Goal: Check status: Check status

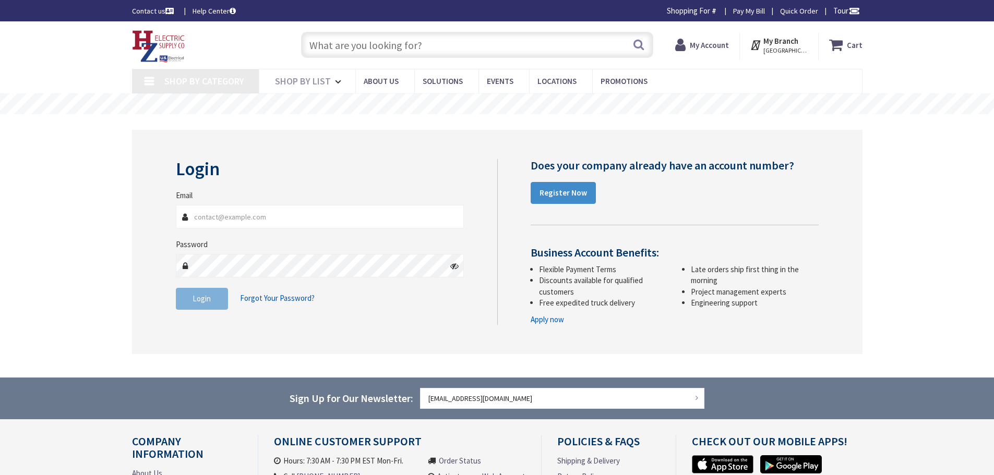
type input "[GEOGRAPHIC_DATA], [GEOGRAPHIC_DATA]"
type input "[EMAIL_ADDRESS][DOMAIN_NAME]"
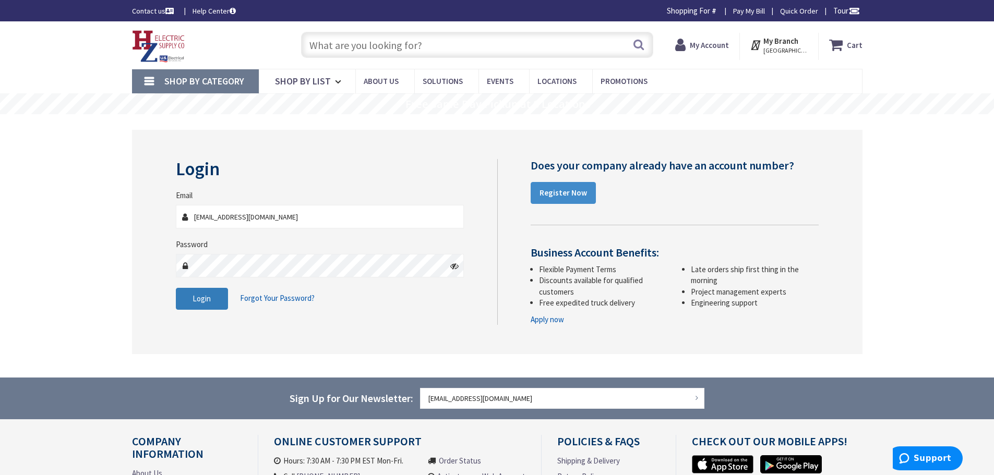
click at [199, 296] on span "Login" at bounding box center [201, 299] width 18 height 10
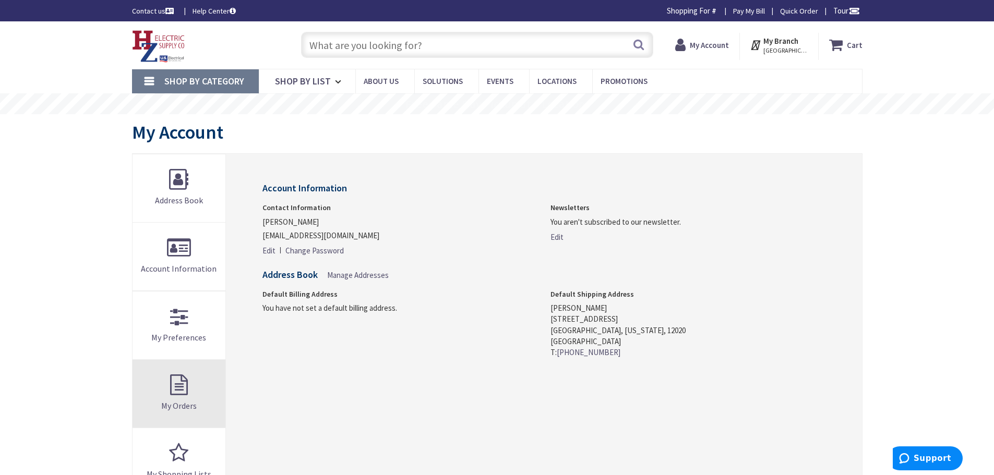
click at [187, 392] on link "My Orders" at bounding box center [178, 394] width 93 height 68
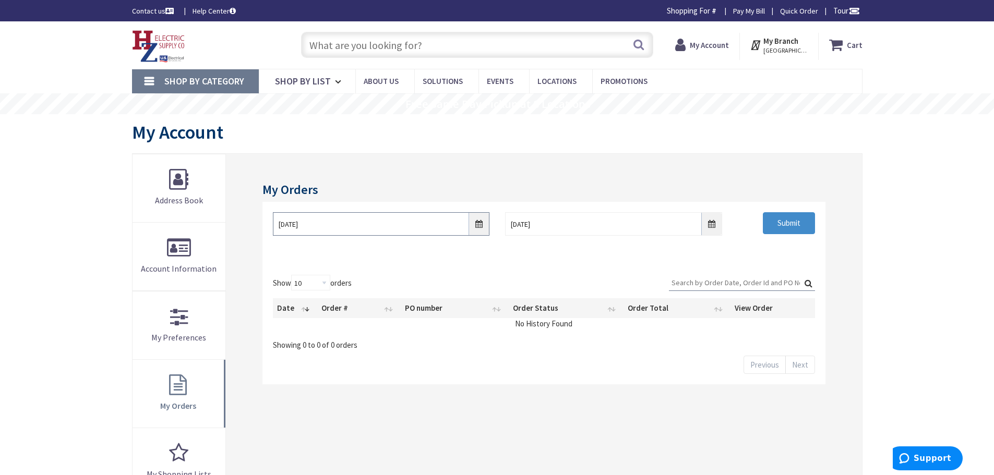
click at [477, 227] on input "[DATE]" at bounding box center [381, 223] width 216 height 23
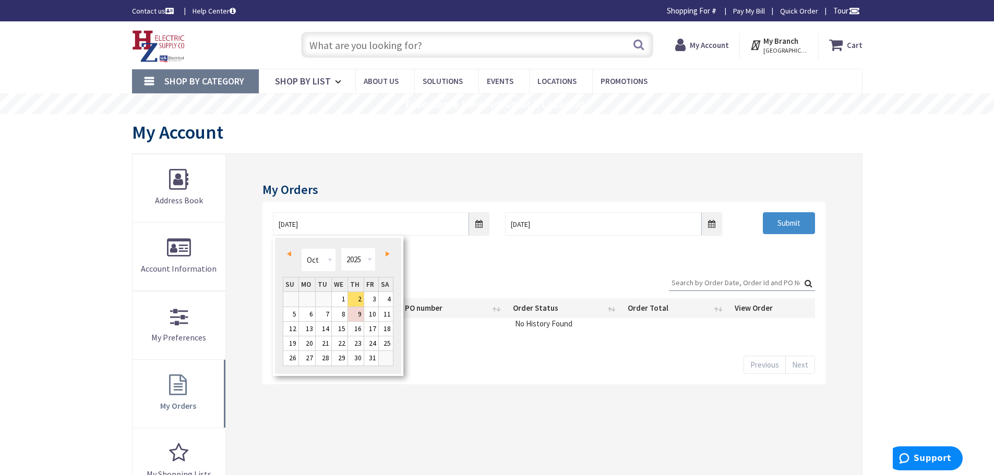
click at [287, 250] on link "Prev" at bounding box center [291, 254] width 14 height 14
type input "[DATE]"
click at [306, 297] on link "1" at bounding box center [307, 299] width 16 height 14
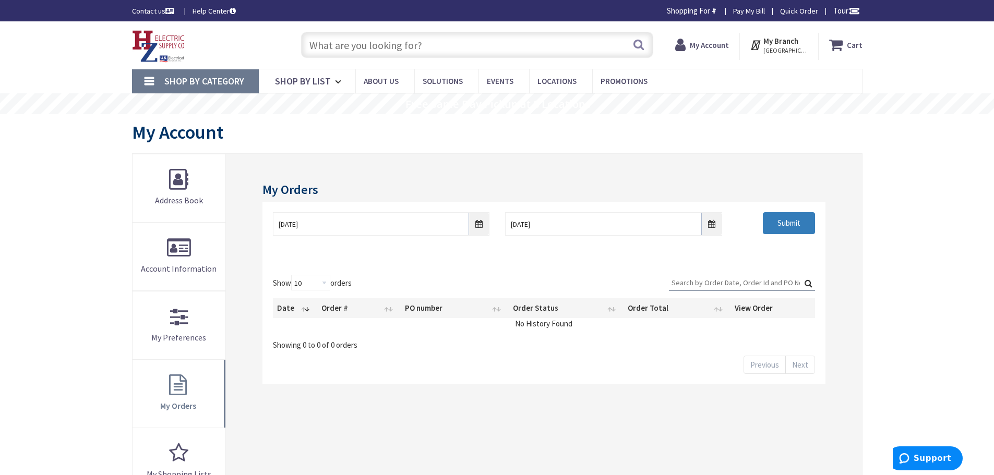
click at [777, 220] on input "Submit" at bounding box center [789, 223] width 52 height 22
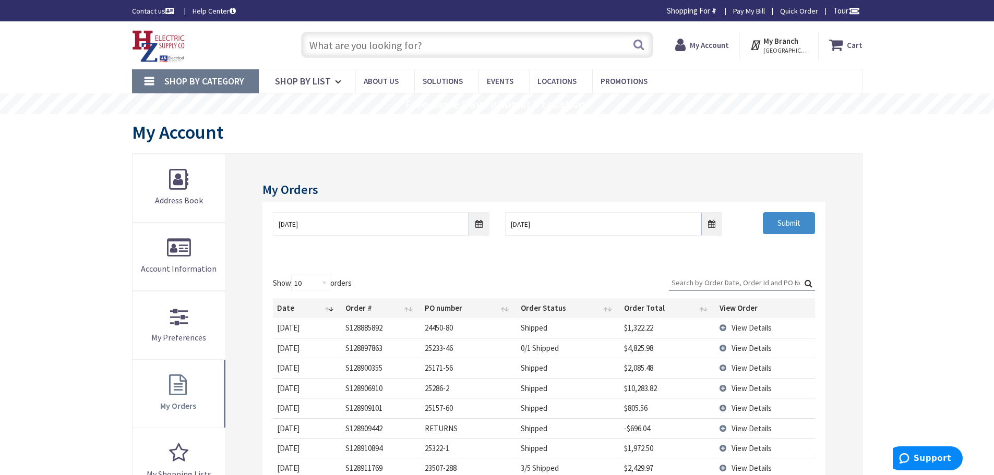
click at [711, 282] on input "Search:" at bounding box center [742, 283] width 146 height 16
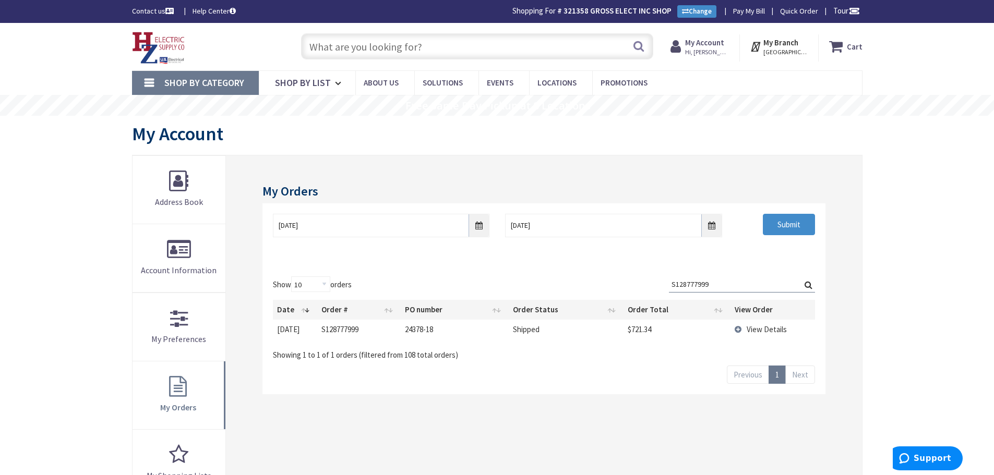
type input "S128777999"
click at [739, 328] on td "View Details" at bounding box center [772, 329] width 85 height 19
